Goal: Find contact information: Find contact information

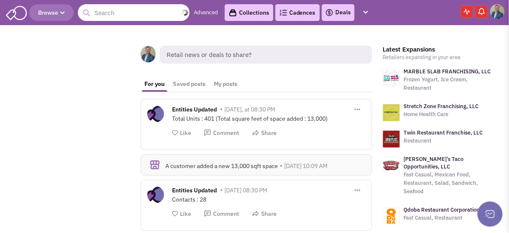
click at [120, 12] on input "text" at bounding box center [134, 12] width 112 height 17
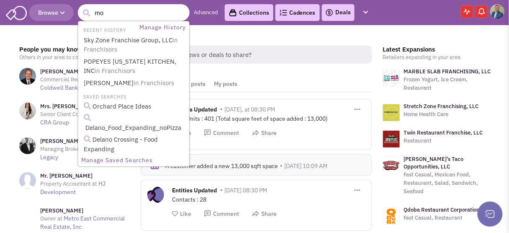
type input "moe"
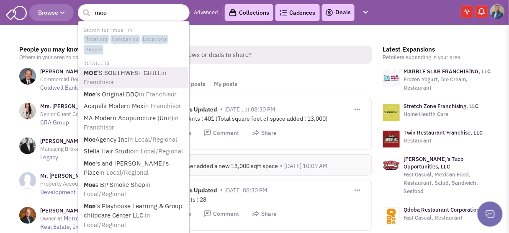
click at [132, 71] on link "MOE 'S SOUTHWEST GRILL in Franchisor" at bounding box center [134, 77] width 107 height 21
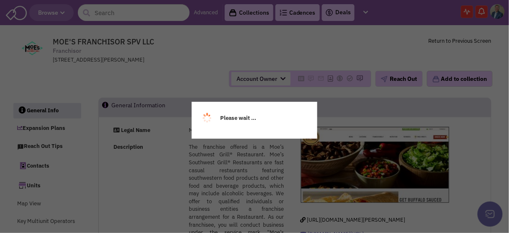
select select
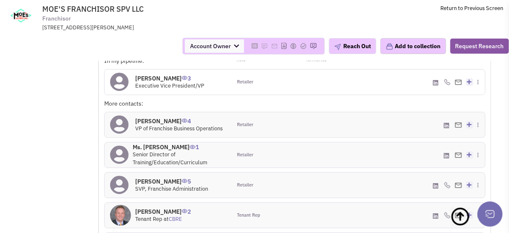
scroll to position [838, 0]
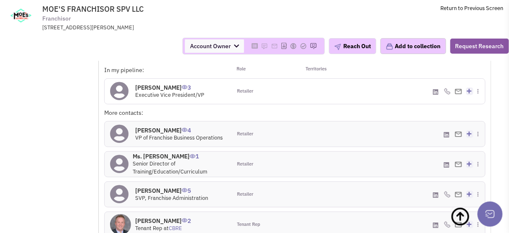
click at [154, 187] on h4 "[PERSON_NAME] 5" at bounding box center [171, 191] width 73 height 8
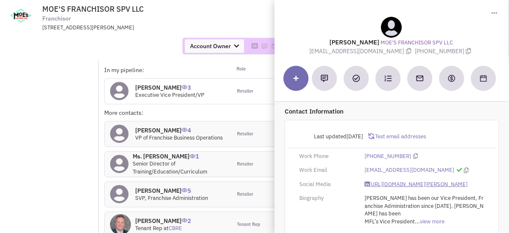
click at [412, 184] on link "[URL][DOMAIN_NAME][PERSON_NAME]" at bounding box center [416, 184] width 103 height 8
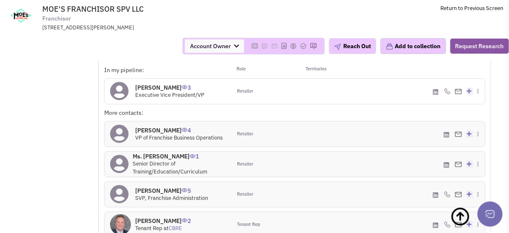
click at [164, 126] on h4 "[PERSON_NAME] 4" at bounding box center [179, 130] width 88 height 8
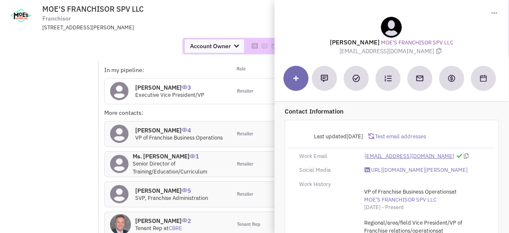
click at [392, 157] on link "[EMAIL_ADDRESS][DOMAIN_NAME]" at bounding box center [410, 156] width 90 height 8
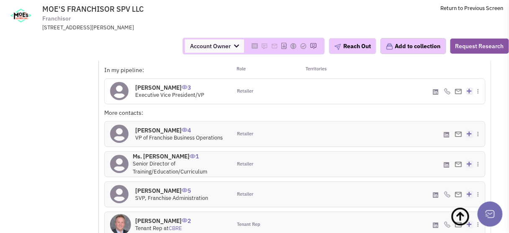
click at [343, 121] on div at bounding box center [326, 133] width 63 height 25
click at [446, 131] on icon at bounding box center [446, 134] width 5 height 6
click at [163, 126] on h4 "[PERSON_NAME] 4" at bounding box center [179, 130] width 88 height 8
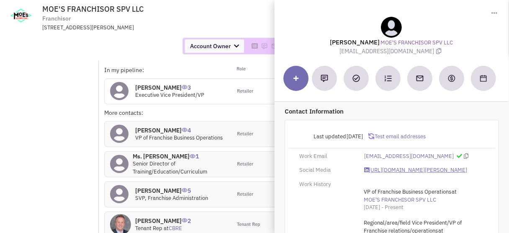
click at [409, 169] on link "[URL][DOMAIN_NAME][PERSON_NAME]" at bounding box center [416, 170] width 103 height 8
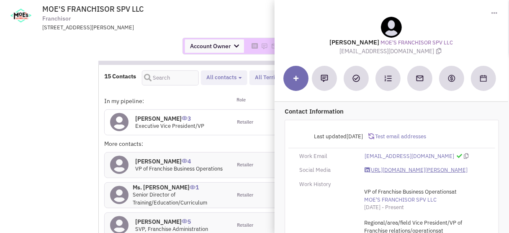
scroll to position [804, 0]
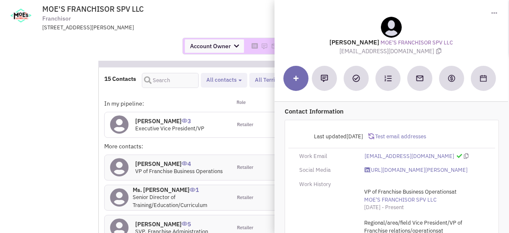
click at [165, 117] on h4 "[PERSON_NAME] 3" at bounding box center [169, 121] width 69 height 8
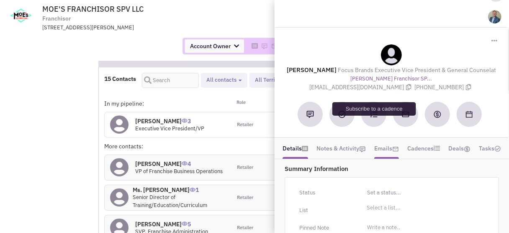
scroll to position [33, 0]
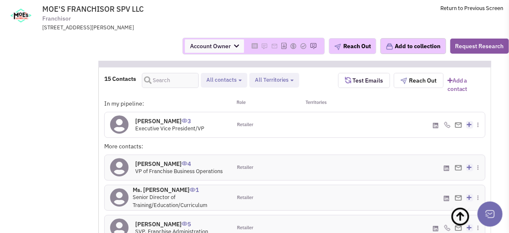
click at [171, 220] on h4 "[PERSON_NAME] 5" at bounding box center [171, 224] width 73 height 8
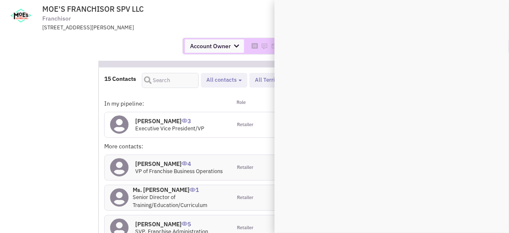
scroll to position [0, 0]
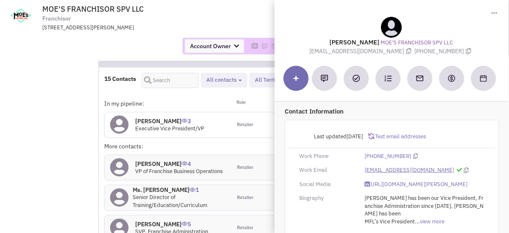
click at [400, 168] on link "[EMAIL_ADDRESS][DOMAIN_NAME]" at bounding box center [410, 170] width 90 height 8
